Goal: Task Accomplishment & Management: Use online tool/utility

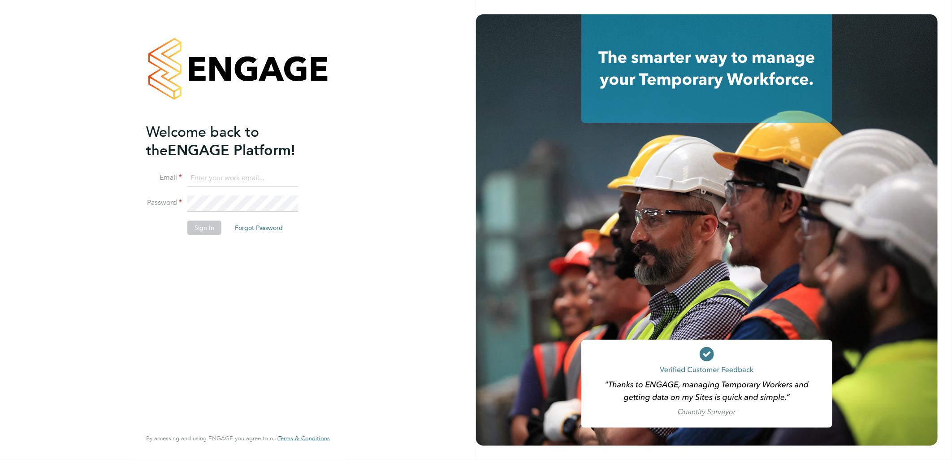
type input "g.deaton@hp4recruitment.co.uk"
click at [208, 229] on button "Sign In" at bounding box center [204, 228] width 34 height 14
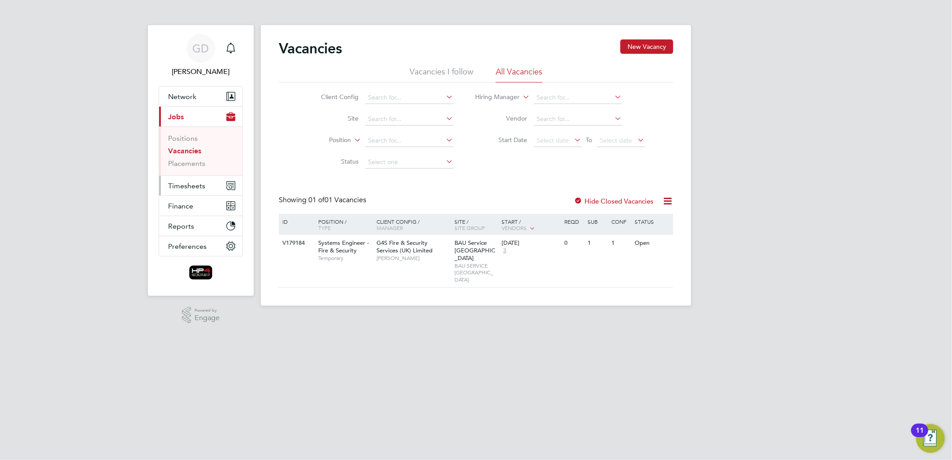
click at [193, 176] on button "Timesheets" at bounding box center [200, 186] width 83 height 20
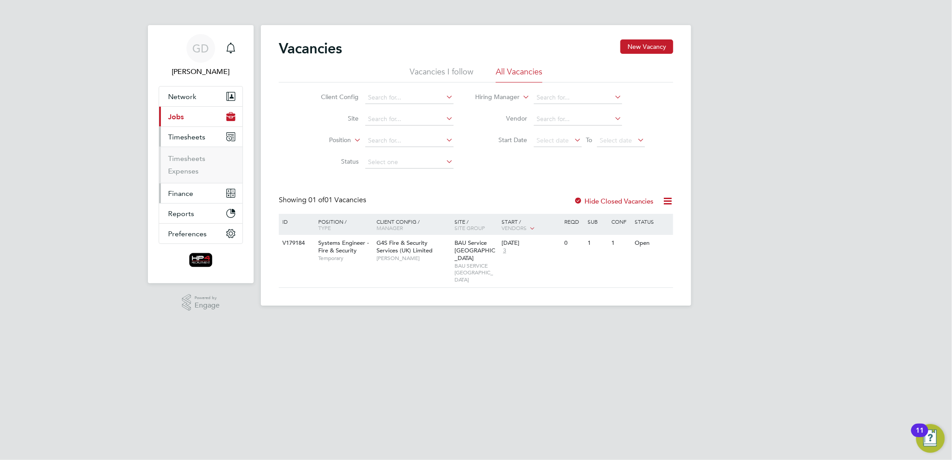
click at [203, 184] on button "Finance" at bounding box center [200, 193] width 83 height 20
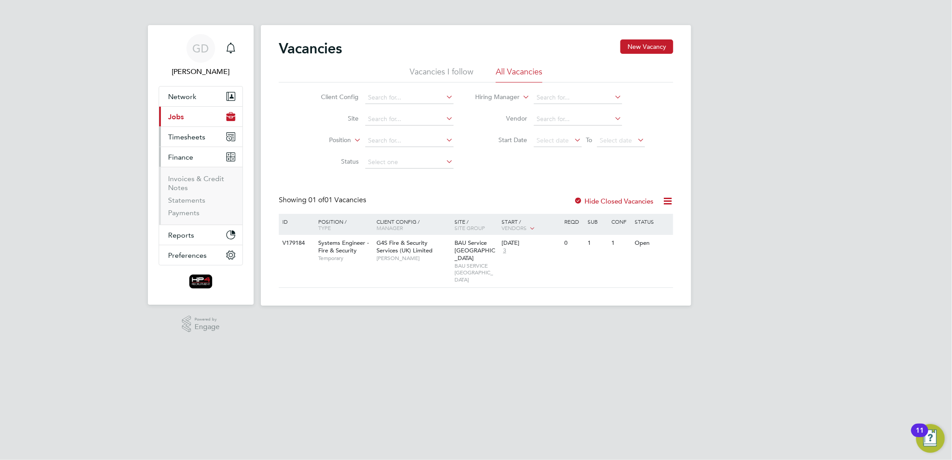
click at [187, 140] on span "Timesheets" at bounding box center [186, 137] width 37 height 9
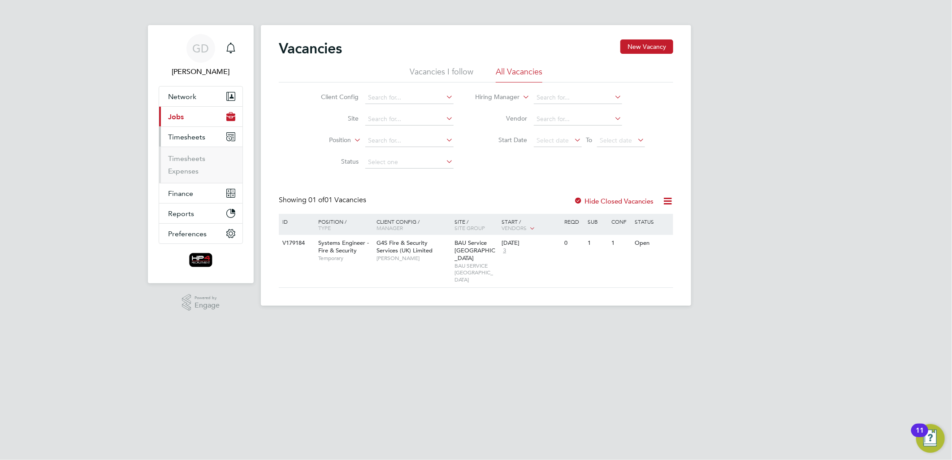
click at [189, 163] on li "Timesheets" at bounding box center [201, 160] width 67 height 13
click at [191, 161] on link "Timesheets" at bounding box center [186, 158] width 37 height 9
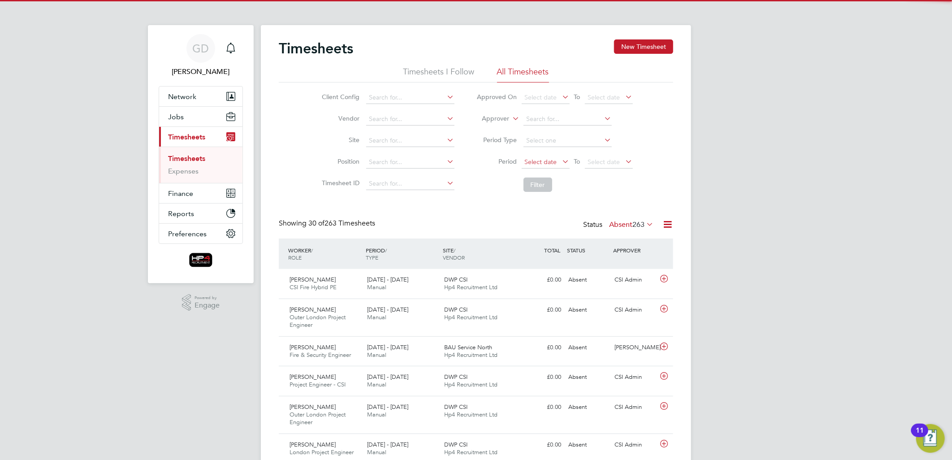
click at [537, 165] on span "Select date" at bounding box center [546, 162] width 48 height 12
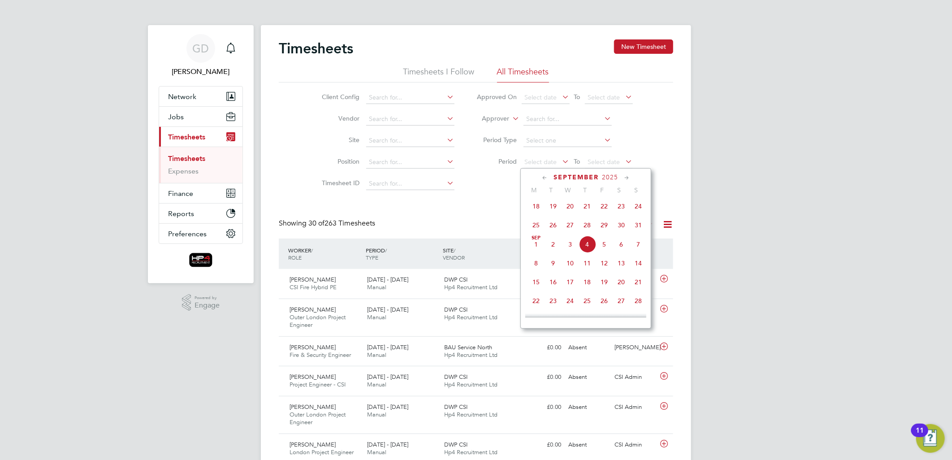
drag, startPoint x: 535, startPoint y: 230, endPoint x: 575, endPoint y: 187, distance: 58.7
click at [535, 229] on span "25" at bounding box center [536, 224] width 17 height 17
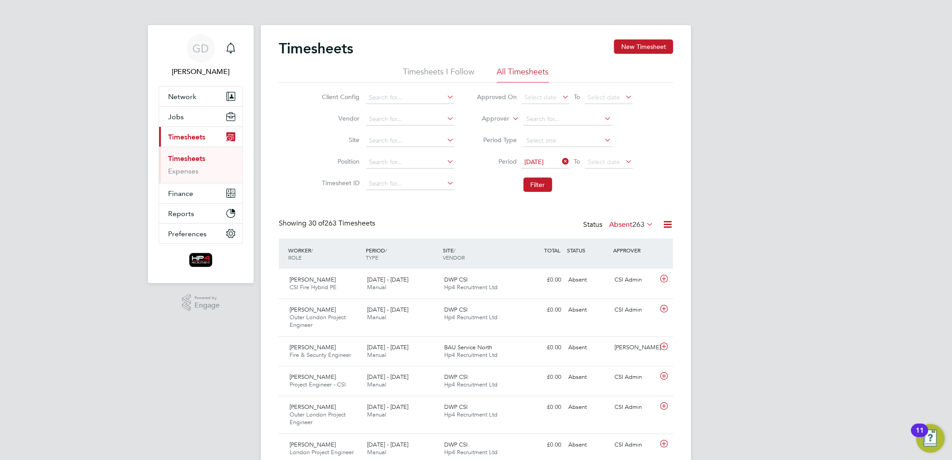
click at [624, 156] on icon at bounding box center [624, 161] width 0 height 13
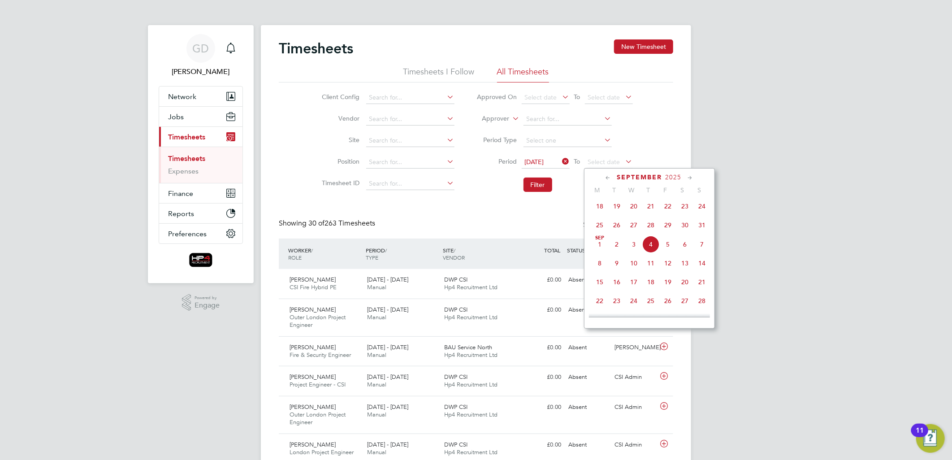
click at [705, 230] on span "31" at bounding box center [701, 224] width 17 height 17
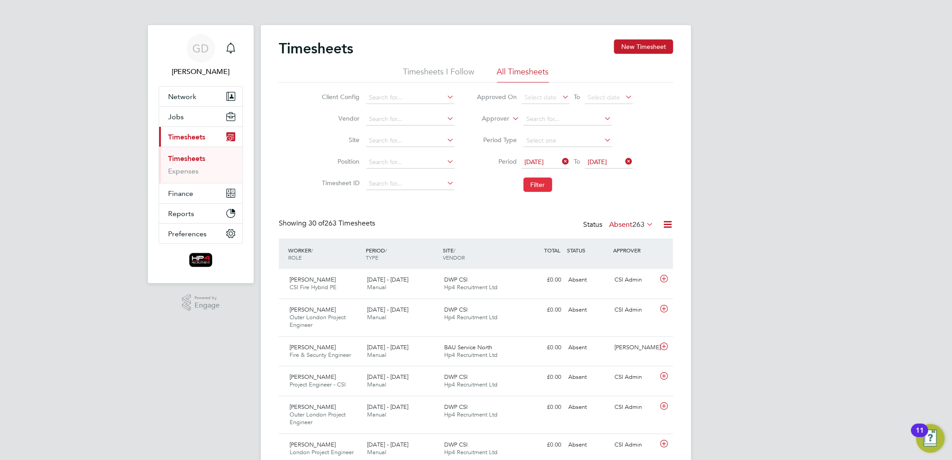
click at [540, 184] on button "Filter" at bounding box center [537, 184] width 29 height 14
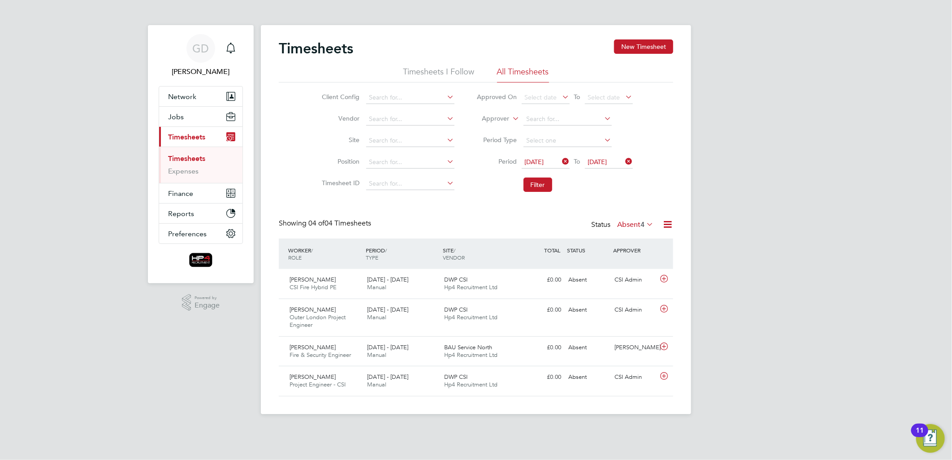
click at [641, 226] on span "4" at bounding box center [642, 224] width 4 height 9
